Goal: Book appointment/travel/reservation

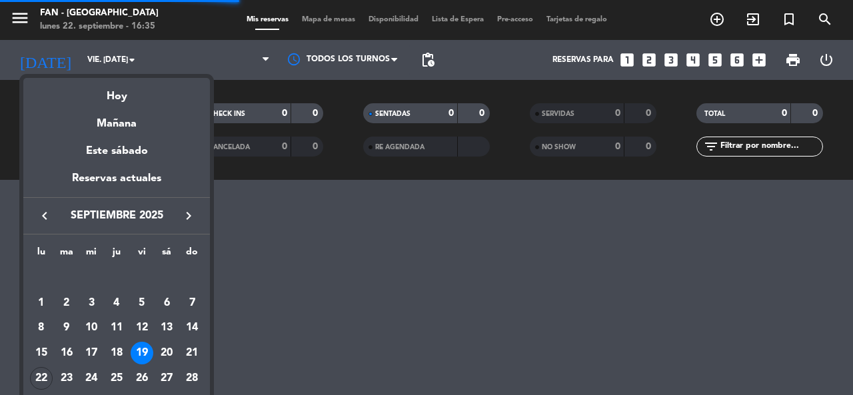
click at [67, 61] on div at bounding box center [426, 197] width 853 height 395
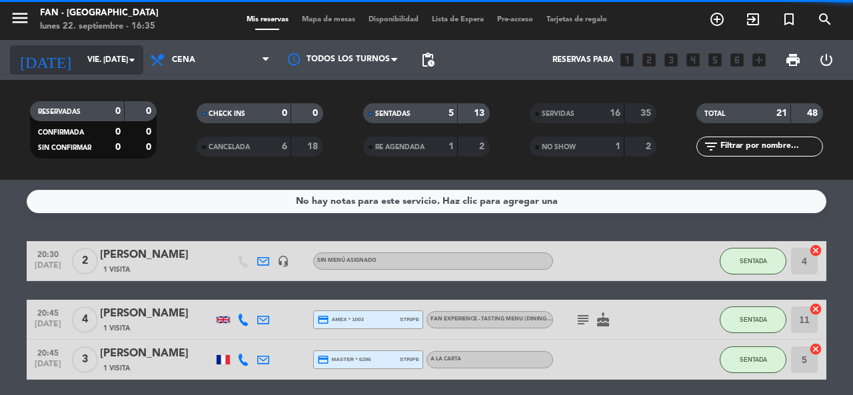
click at [81, 65] on input "vie. [DATE]" at bounding box center [134, 60] width 106 height 23
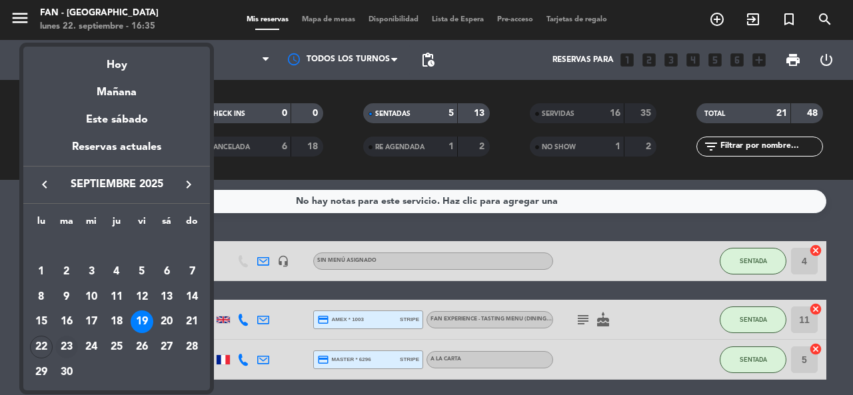
click at [67, 347] on div "23" at bounding box center [66, 347] width 23 height 23
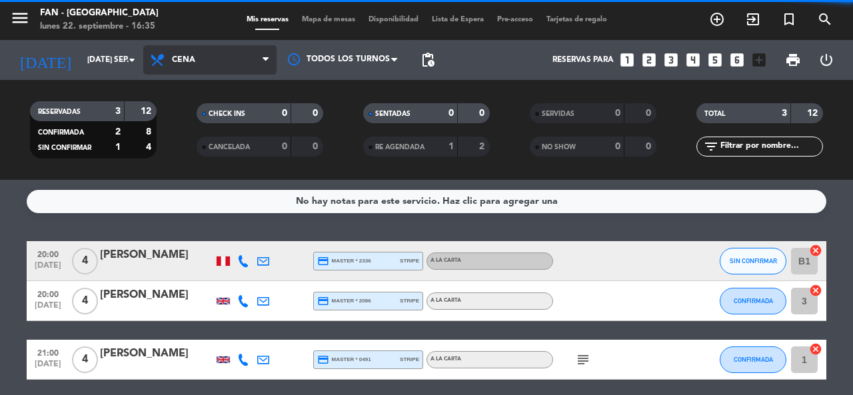
click at [177, 60] on span "Cena" at bounding box center [183, 59] width 23 height 9
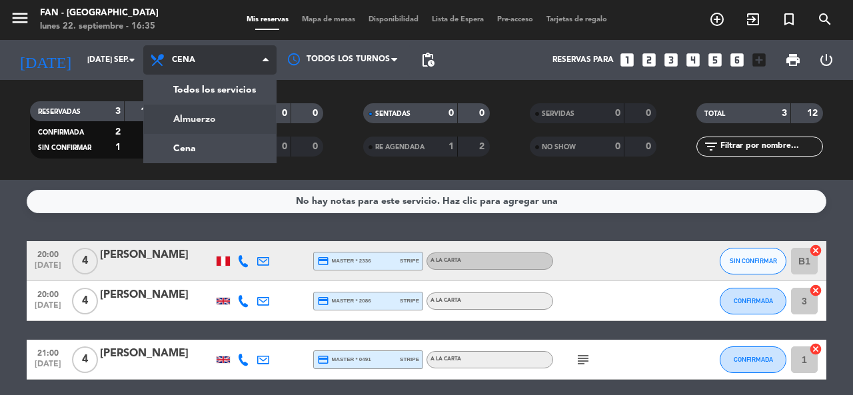
click at [173, 112] on div "menu Fan - [GEOGRAPHIC_DATA] lunes 22. septiembre - 16:35 Mis reservas Mapa de …" at bounding box center [426, 90] width 853 height 180
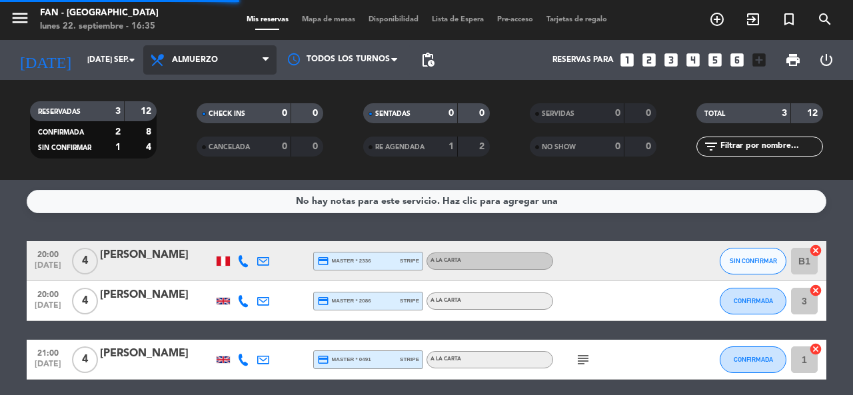
click at [169, 53] on span "Almuerzo" at bounding box center [209, 59] width 133 height 29
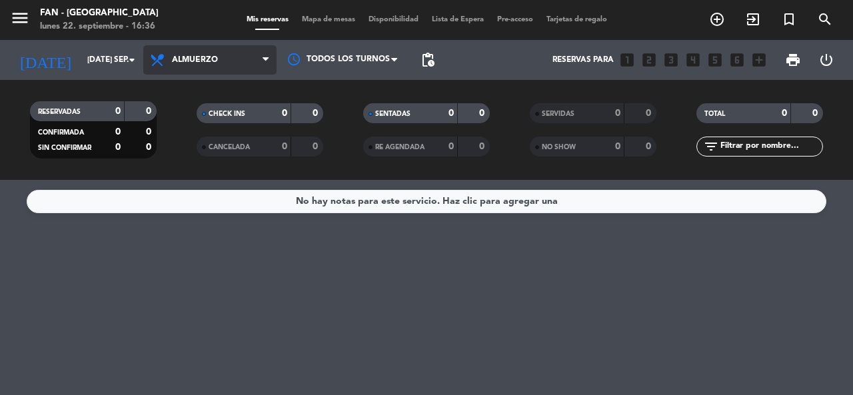
click at [169, 63] on span "Almuerzo" at bounding box center [209, 59] width 133 height 29
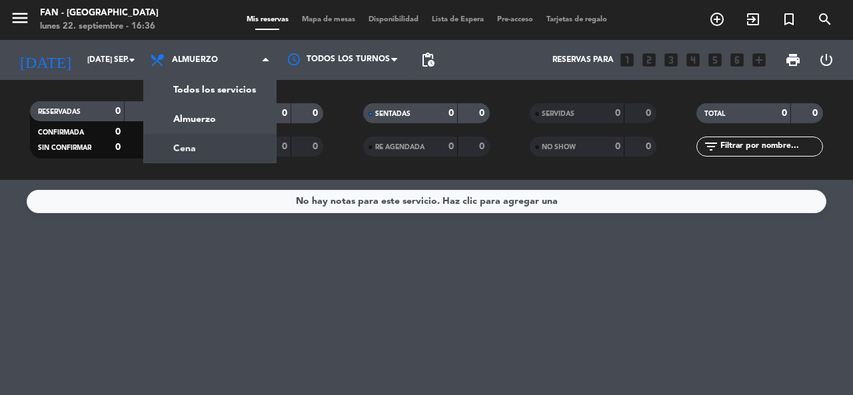
click at [173, 145] on div "menu Fan - [GEOGRAPHIC_DATA] lunes 22. septiembre - 16:36 Mis reservas Mapa de …" at bounding box center [426, 90] width 853 height 180
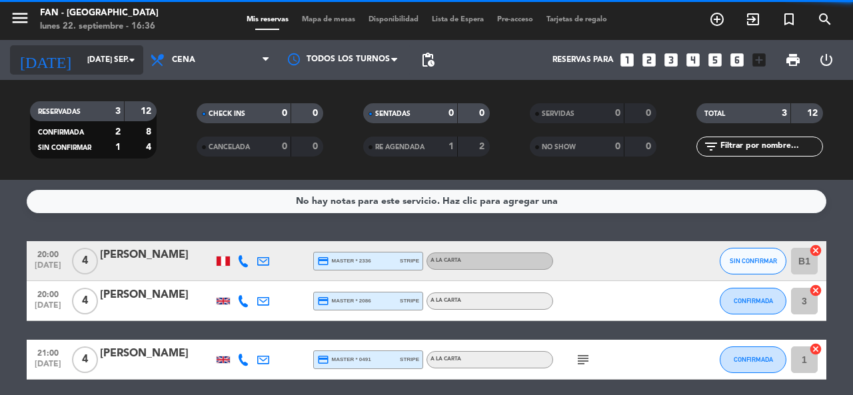
click at [81, 51] on input "[DATE] sep." at bounding box center [134, 60] width 106 height 23
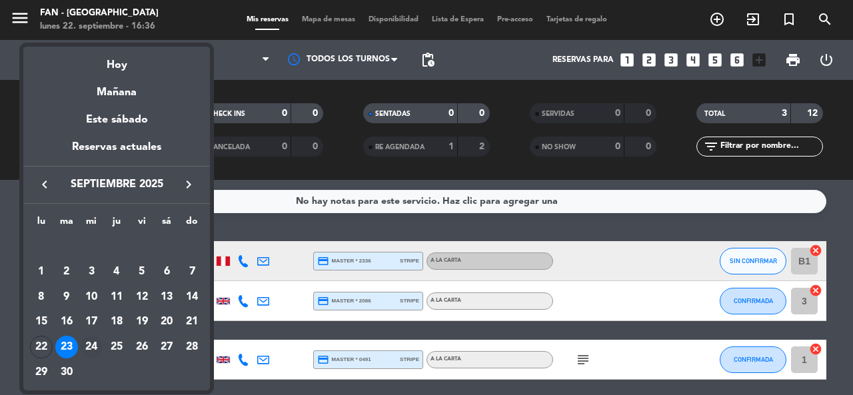
click at [89, 347] on div "24" at bounding box center [91, 347] width 23 height 23
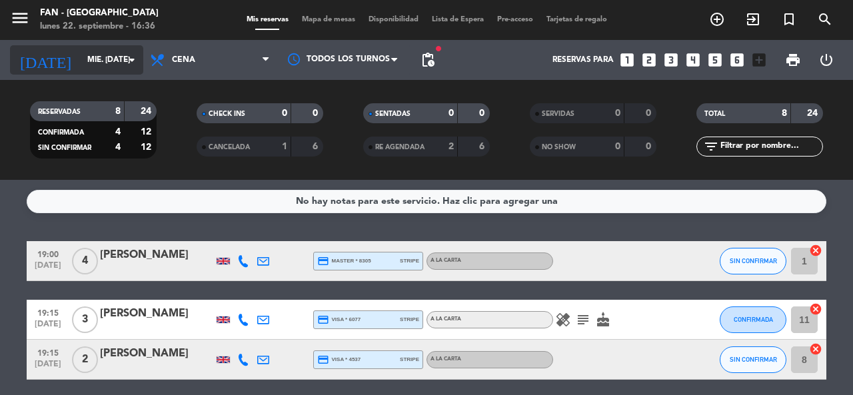
click at [81, 56] on input "mié. [DATE]" at bounding box center [134, 60] width 106 height 23
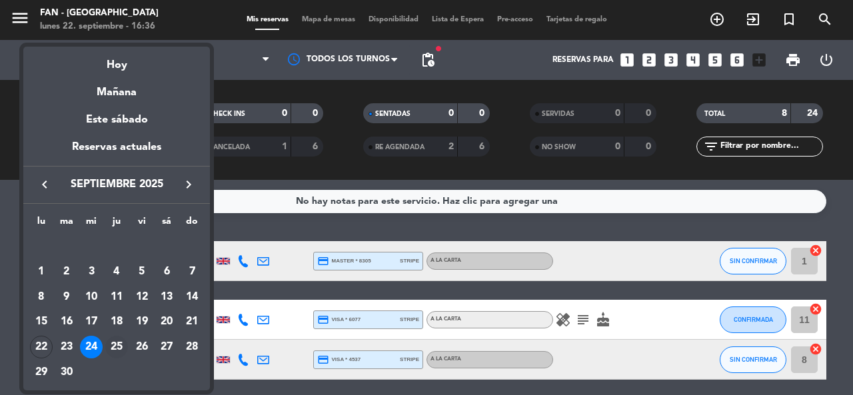
click at [115, 347] on div "25" at bounding box center [116, 347] width 23 height 23
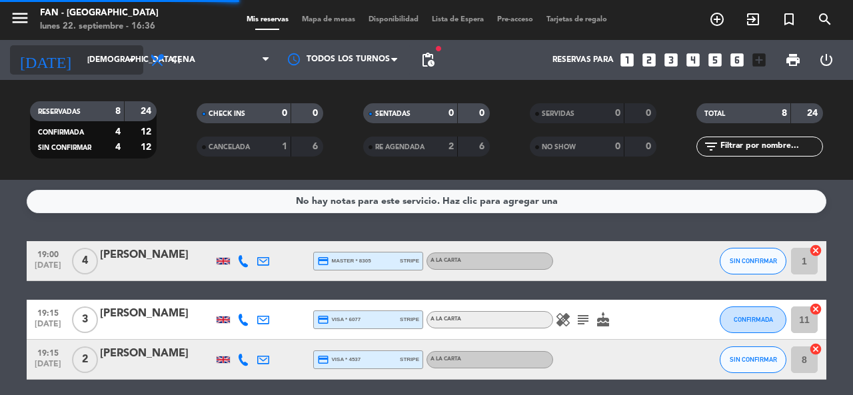
click at [90, 53] on input "[DEMOGRAPHIC_DATA] [DATE]" at bounding box center [134, 60] width 106 height 23
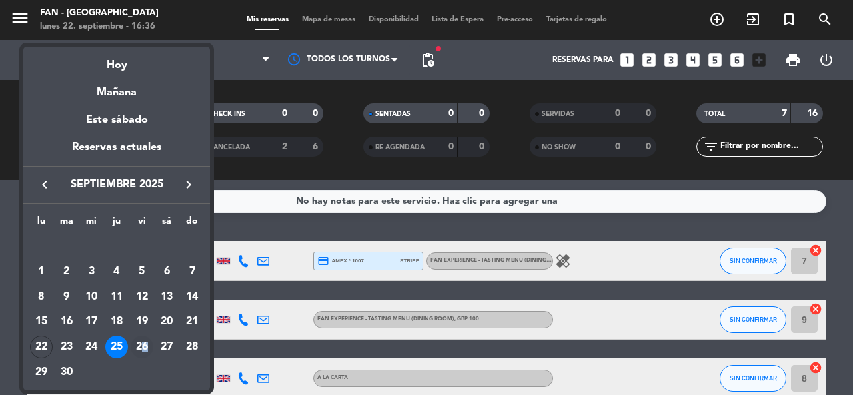
click at [144, 345] on div "26" at bounding box center [142, 347] width 23 height 23
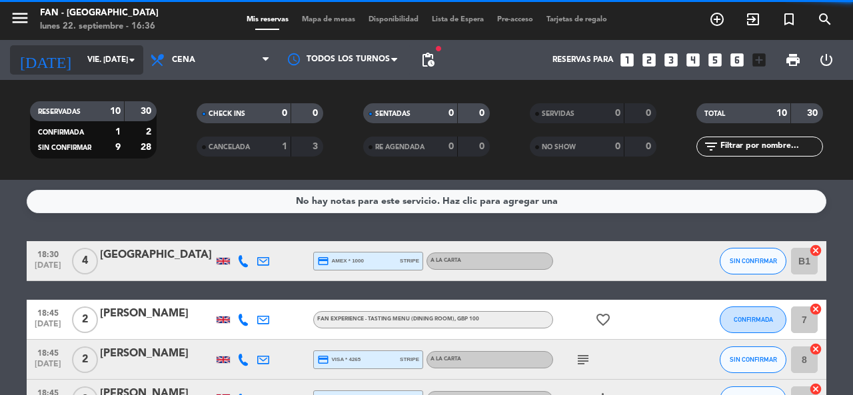
click at [81, 57] on input "vie. [DATE]" at bounding box center [134, 60] width 106 height 23
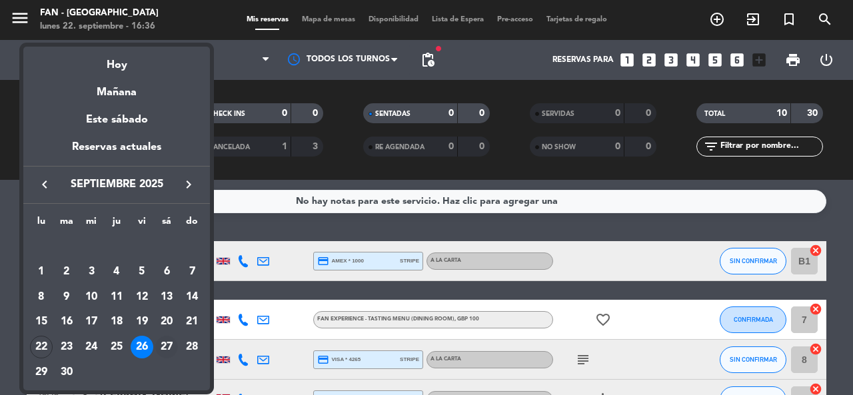
click at [160, 345] on div "27" at bounding box center [166, 347] width 23 height 23
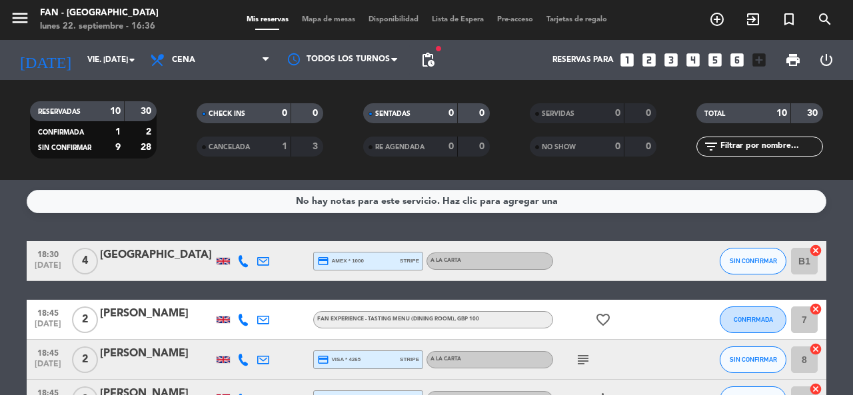
type input "sáb. [DATE]"
